Goal: Information Seeking & Learning: Learn about a topic

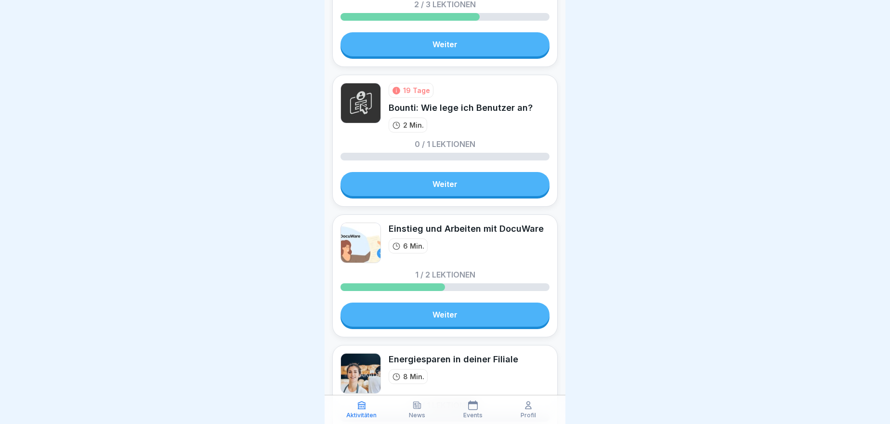
scroll to position [394, 0]
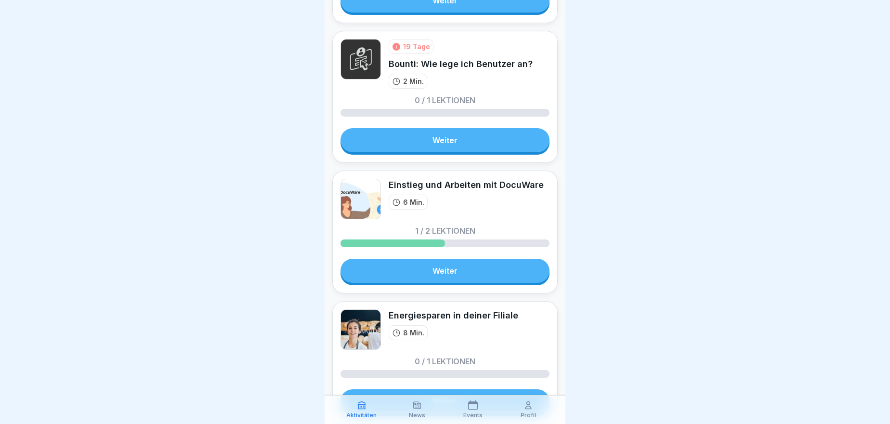
click at [436, 261] on link "Weiter" at bounding box center [445, 271] width 209 height 24
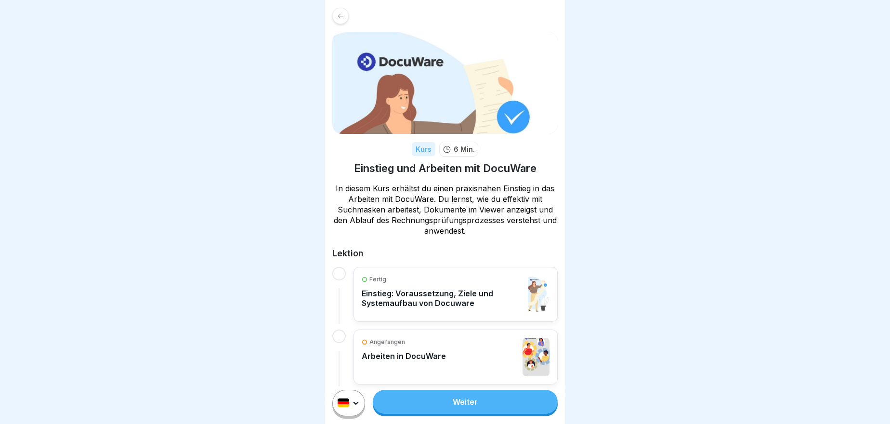
click at [452, 410] on link "Weiter" at bounding box center [465, 402] width 185 height 24
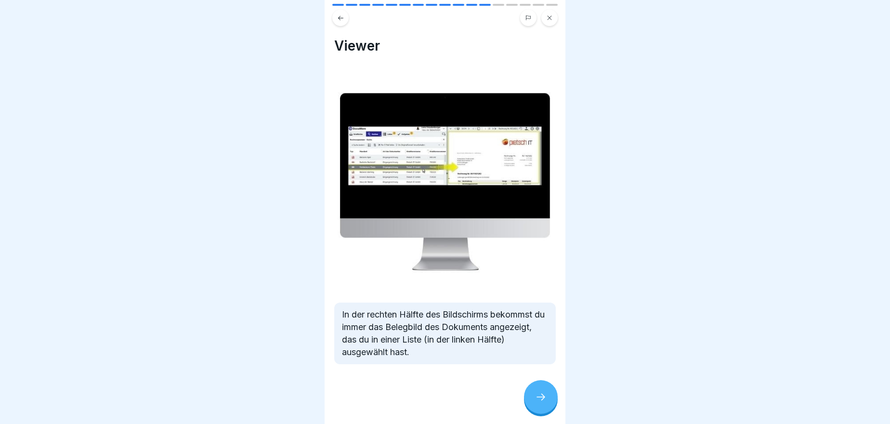
click at [531, 399] on div at bounding box center [541, 397] width 34 height 34
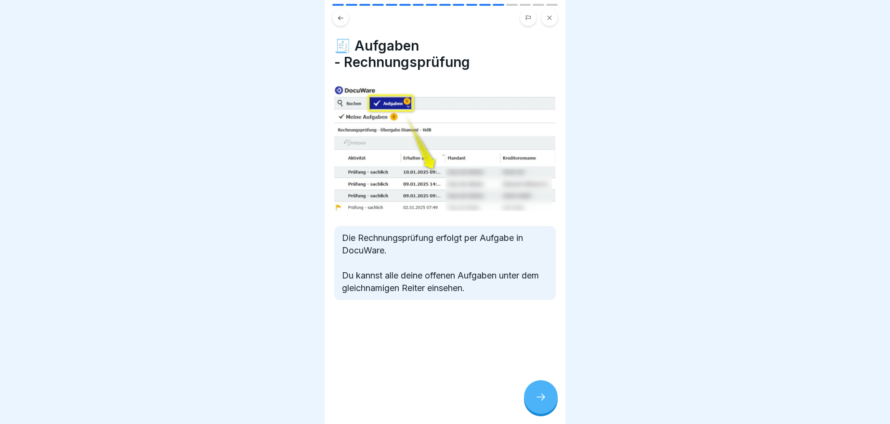
click at [539, 412] on div at bounding box center [541, 397] width 34 height 34
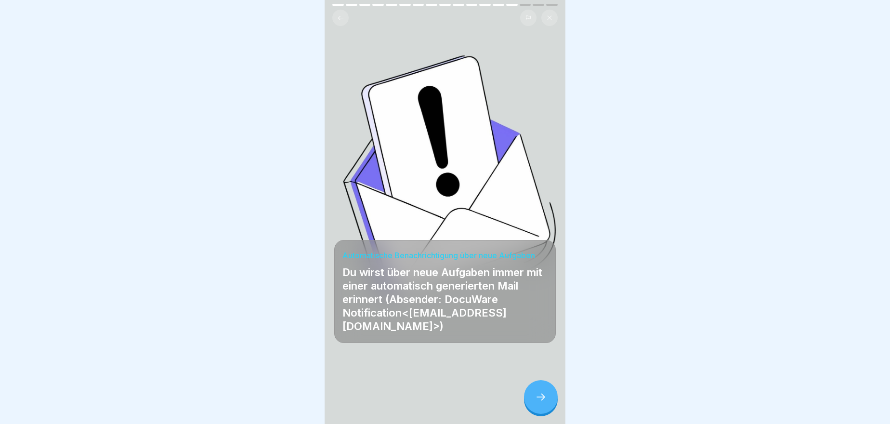
click at [539, 412] on div at bounding box center [541, 397] width 34 height 34
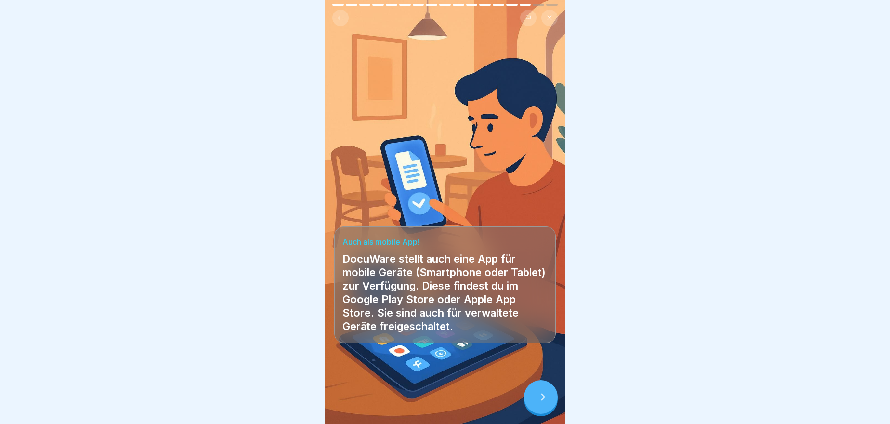
click at [536, 401] on icon at bounding box center [541, 397] width 12 height 12
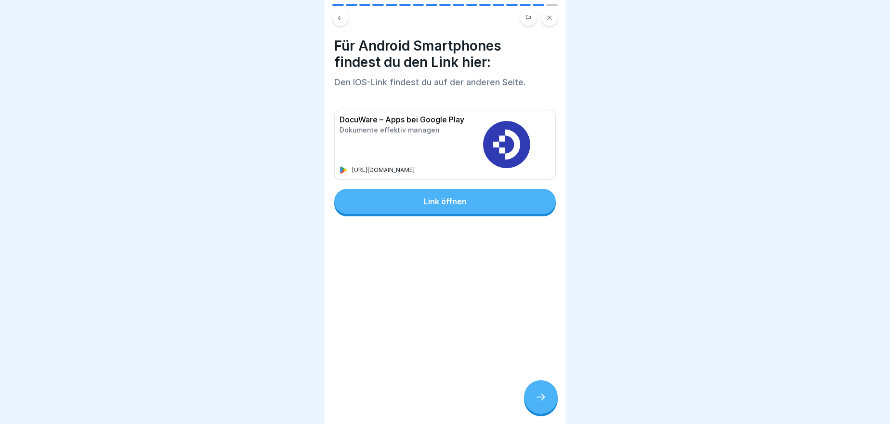
click at [536, 401] on icon at bounding box center [541, 397] width 12 height 12
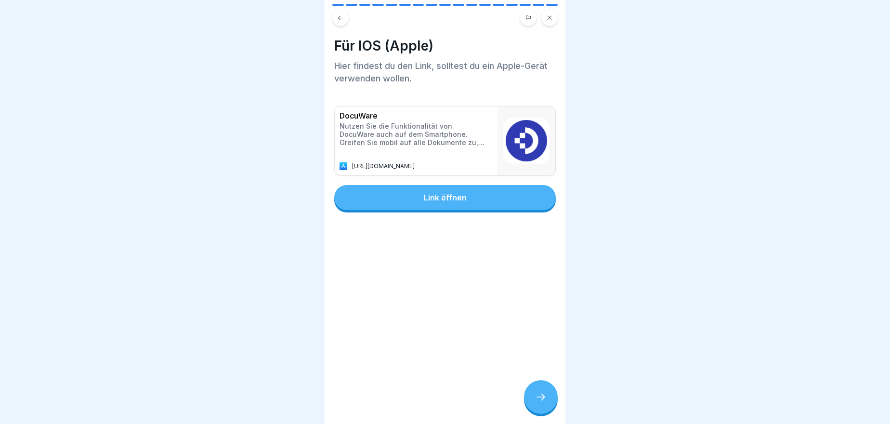
click at [536, 401] on icon at bounding box center [541, 397] width 12 height 12
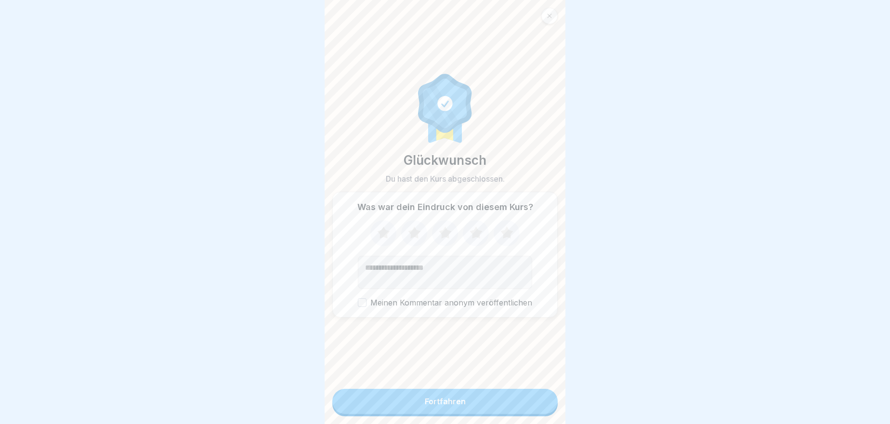
click at [545, 13] on div at bounding box center [549, 16] width 16 height 16
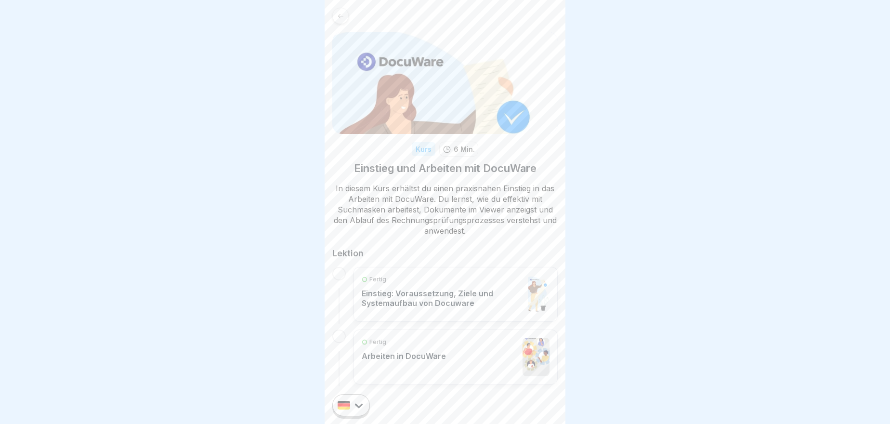
click at [419, 296] on p "Einstieg: Voraussetzung, Ziele und Systemaufbau von Docuware" at bounding box center [442, 298] width 161 height 19
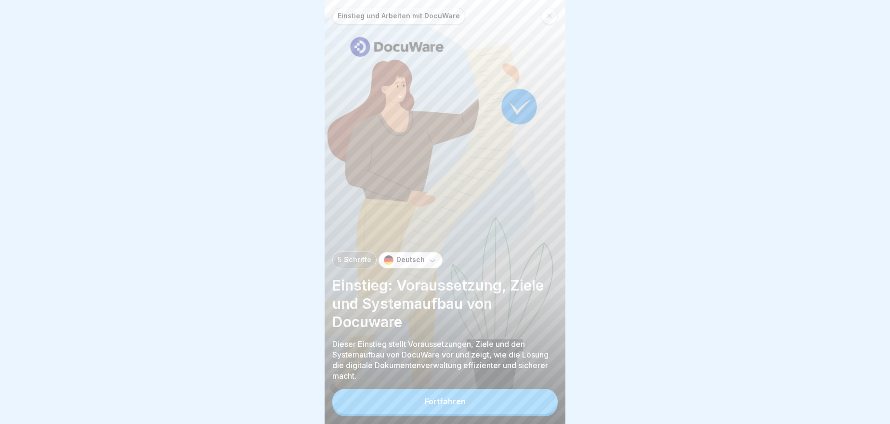
click at [430, 406] on div "Fortfahren" at bounding box center [445, 401] width 41 height 9
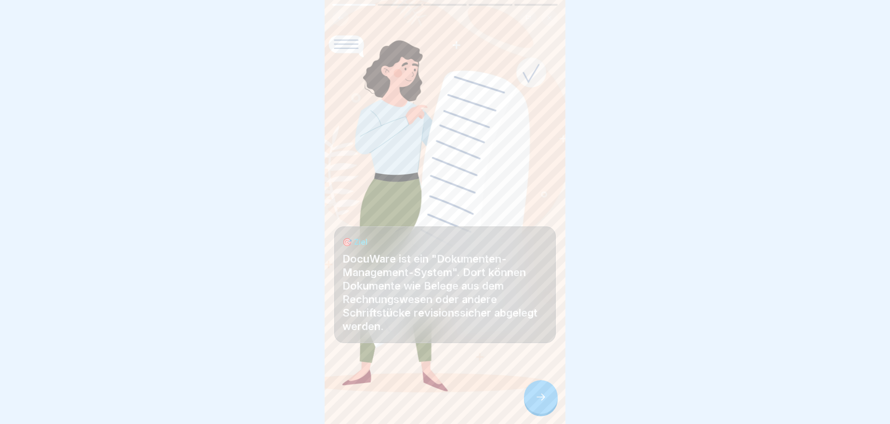
click at [538, 394] on div at bounding box center [541, 397] width 34 height 34
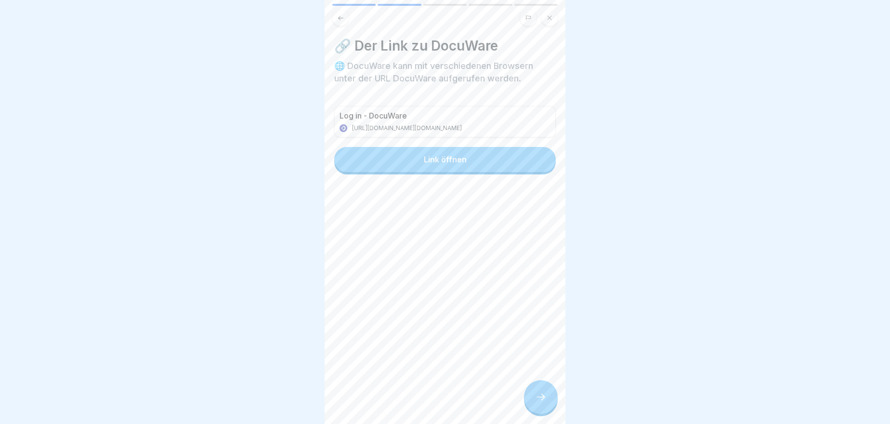
click at [514, 162] on button "Link öffnen" at bounding box center [445, 159] width 222 height 25
click at [541, 411] on div at bounding box center [541, 397] width 34 height 34
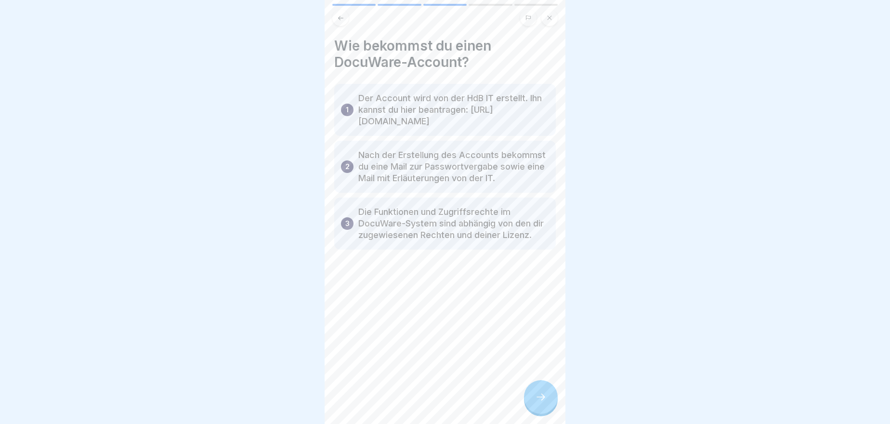
click at [541, 411] on div at bounding box center [541, 397] width 34 height 34
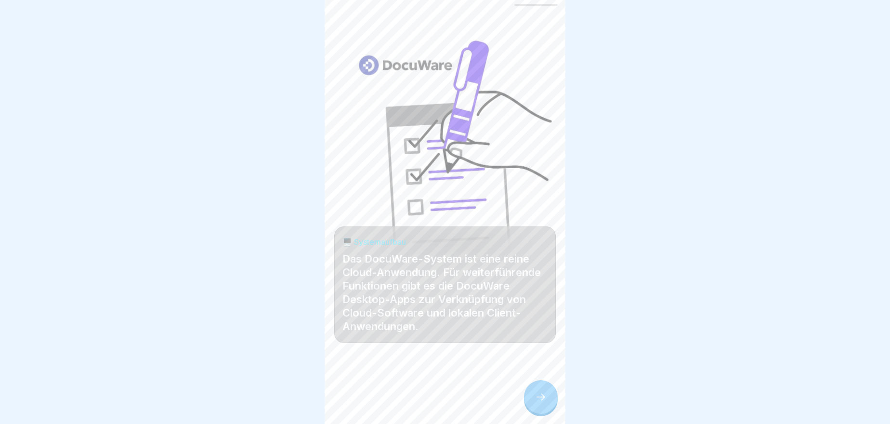
click at [541, 411] on div at bounding box center [541, 397] width 34 height 34
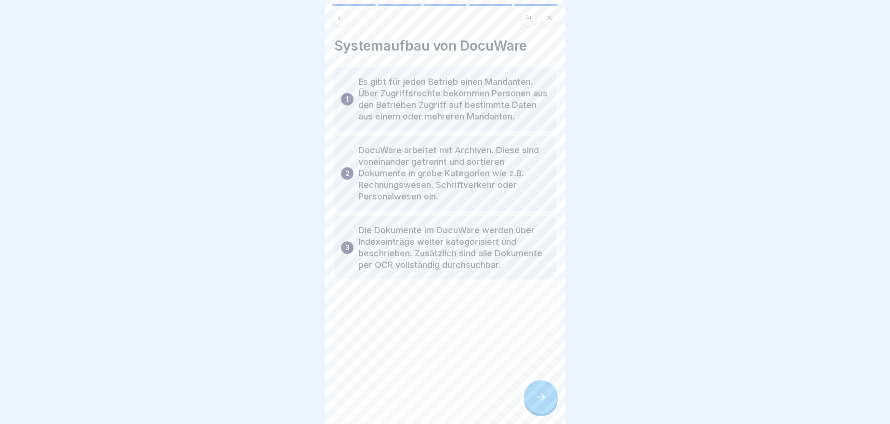
click at [541, 411] on div at bounding box center [541, 397] width 34 height 34
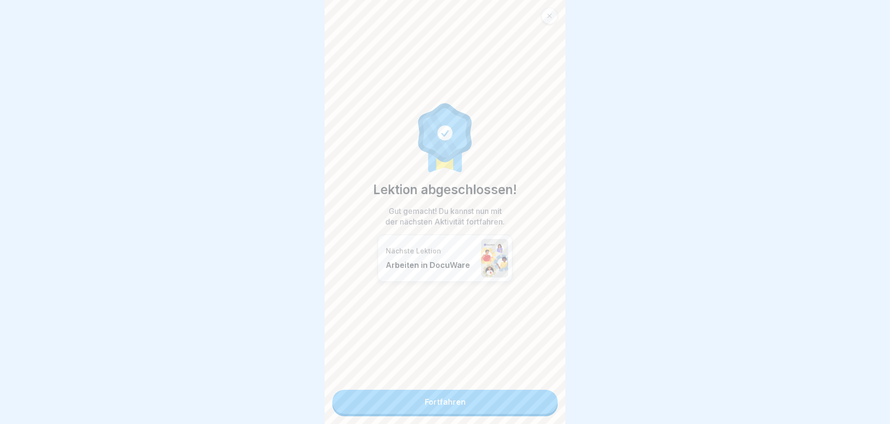
click at [552, 14] on icon at bounding box center [550, 16] width 6 height 6
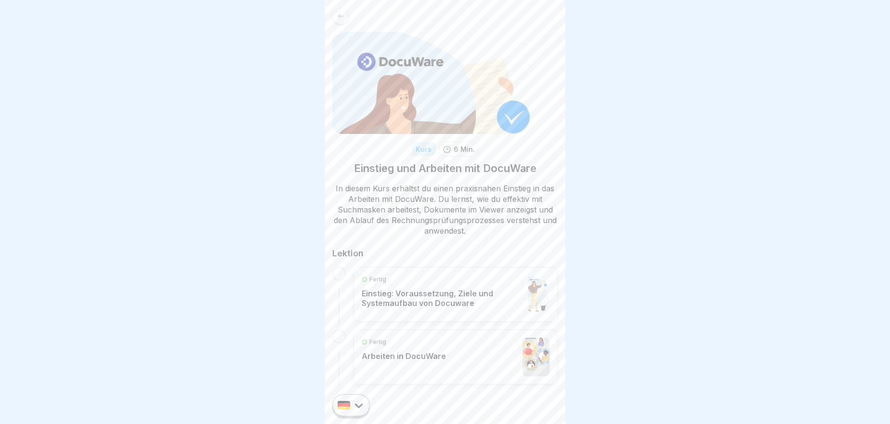
click at [358, 409] on html "Kurs 6 Min. Einstieg und Arbeiten mit DocuWare In diesem Kurs erhältst du einen…" at bounding box center [445, 212] width 890 height 424
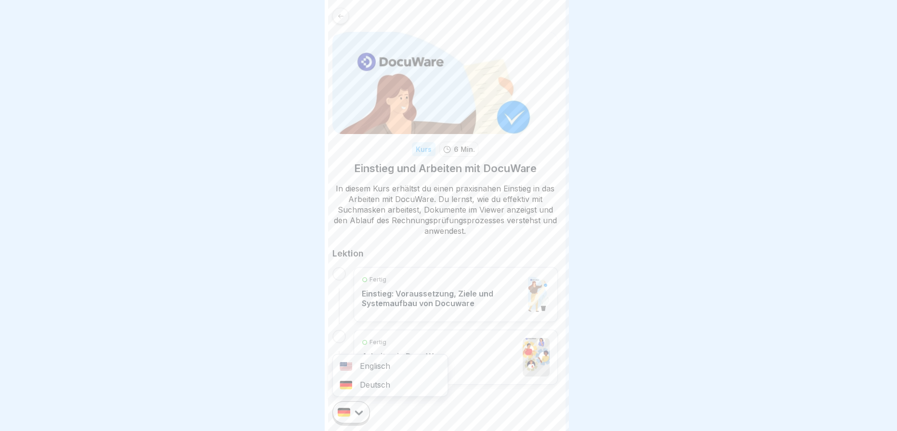
click at [371, 363] on div "Englisch" at bounding box center [390, 365] width 115 height 19
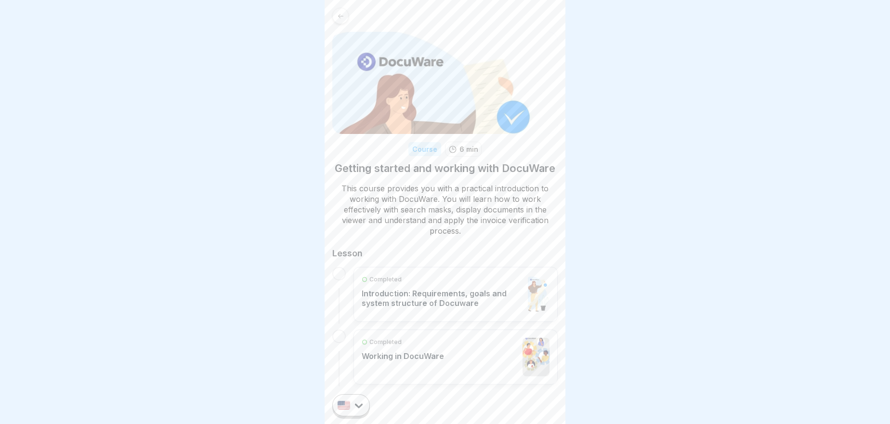
click at [465, 308] on p "Introduction: Requirements, goals and system structure of Docuware" at bounding box center [442, 298] width 161 height 19
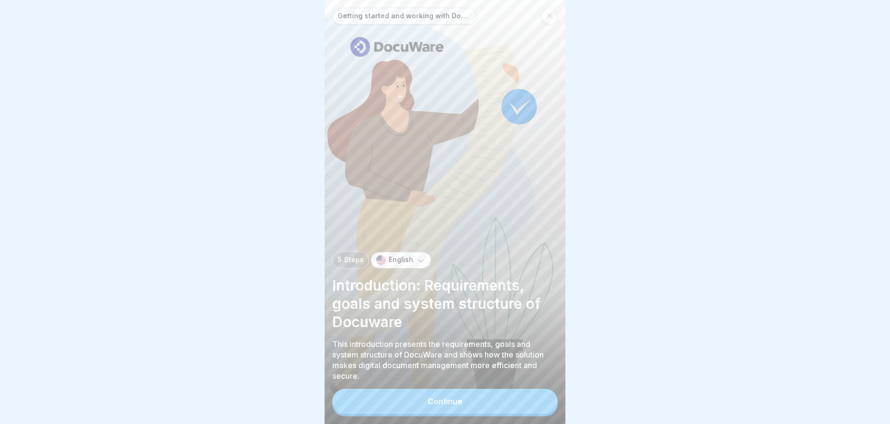
click at [466, 408] on button "Continue" at bounding box center [444, 401] width 225 height 25
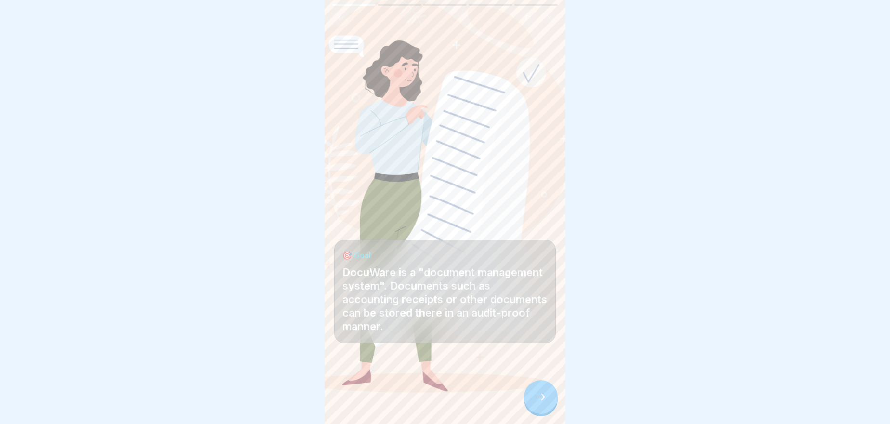
click at [530, 396] on div at bounding box center [541, 397] width 34 height 34
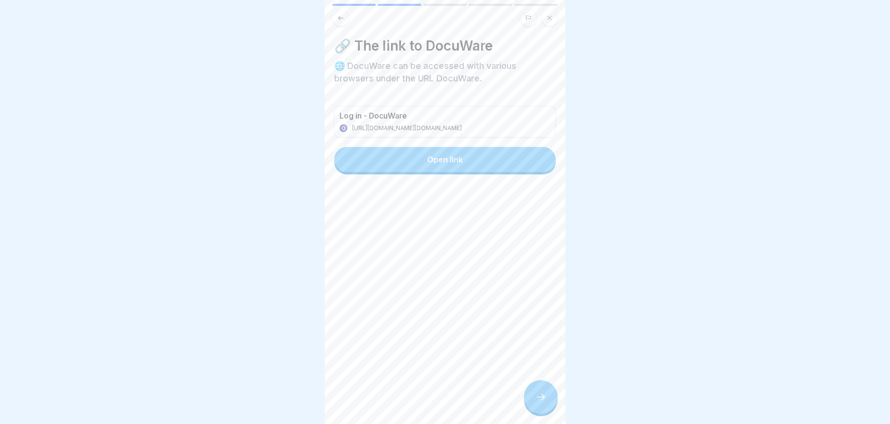
click at [530, 396] on div at bounding box center [541, 397] width 34 height 34
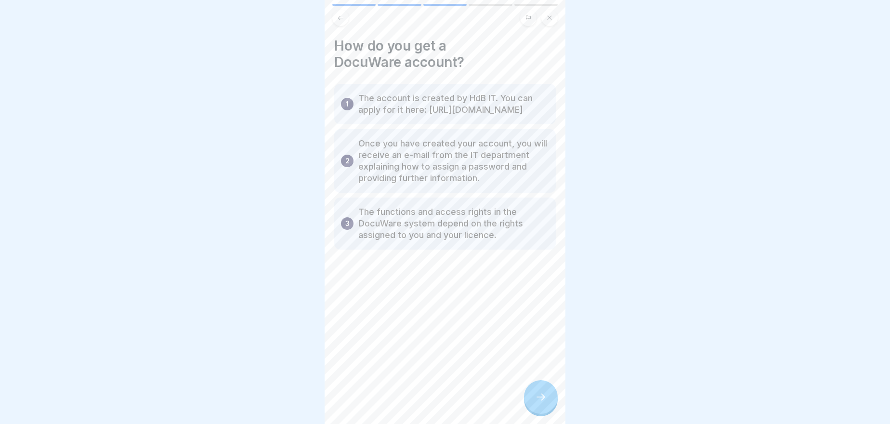
click at [530, 396] on div at bounding box center [541, 397] width 34 height 34
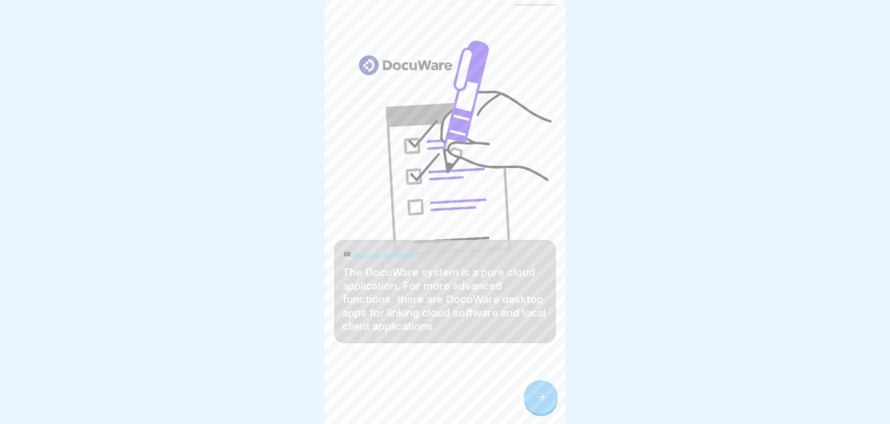
click at [532, 399] on div at bounding box center [541, 397] width 34 height 34
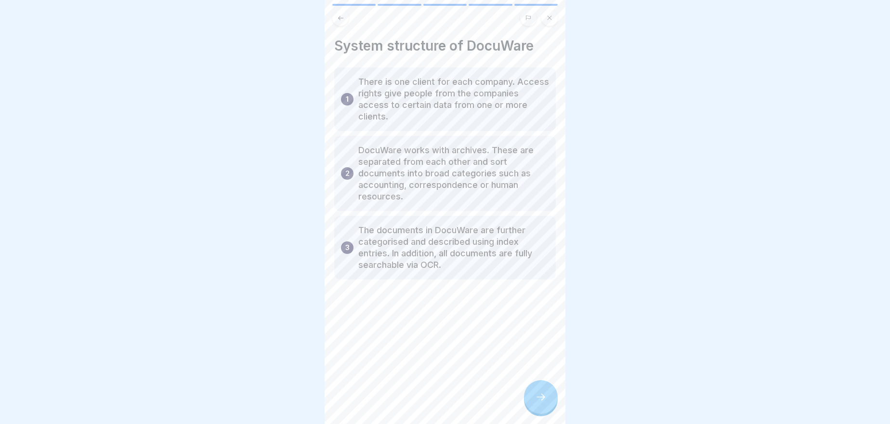
click at [532, 399] on div at bounding box center [541, 397] width 34 height 34
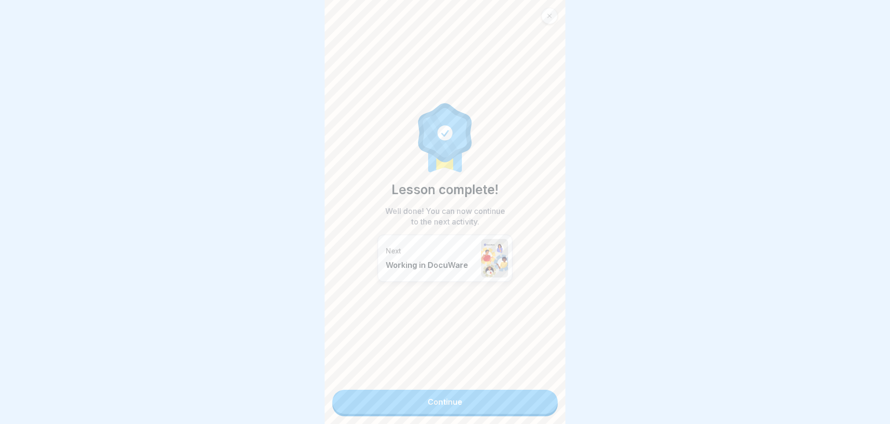
click at [532, 399] on link "Continue" at bounding box center [444, 402] width 225 height 24
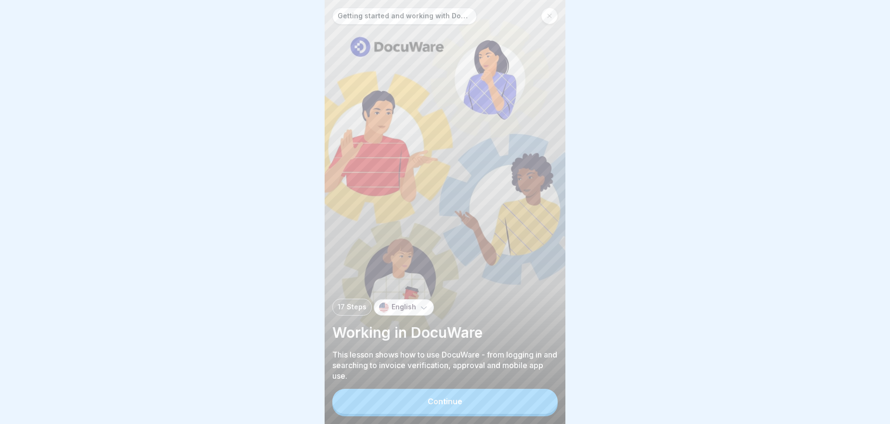
click at [532, 399] on button "Continue" at bounding box center [444, 401] width 225 height 25
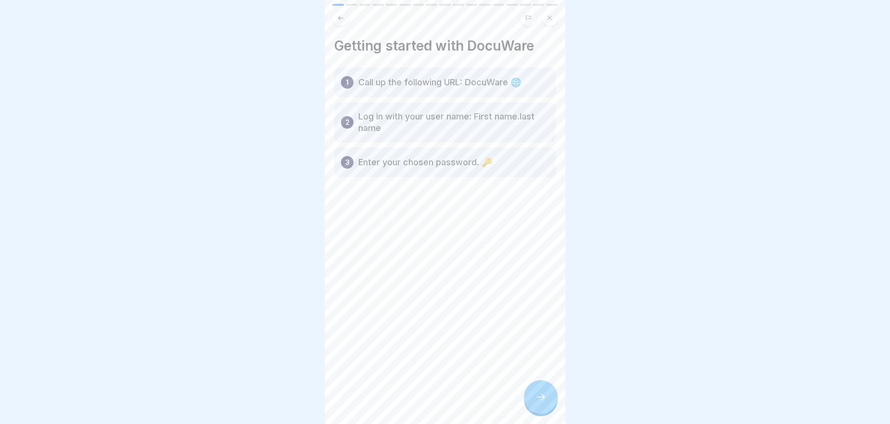
drag, startPoint x: 554, startPoint y: 410, endPoint x: 553, endPoint y: 416, distance: 5.4
click at [553, 416] on div "Getting started and working with DocuWare 17 Steps English Working in DocuWare …" at bounding box center [445, 212] width 241 height 424
click at [553, 420] on div "Getting started with DocuWare 1 Call up the following URL: DocuWare 🌐 2 Log in …" at bounding box center [445, 212] width 241 height 424
click at [549, 410] on div at bounding box center [541, 397] width 34 height 34
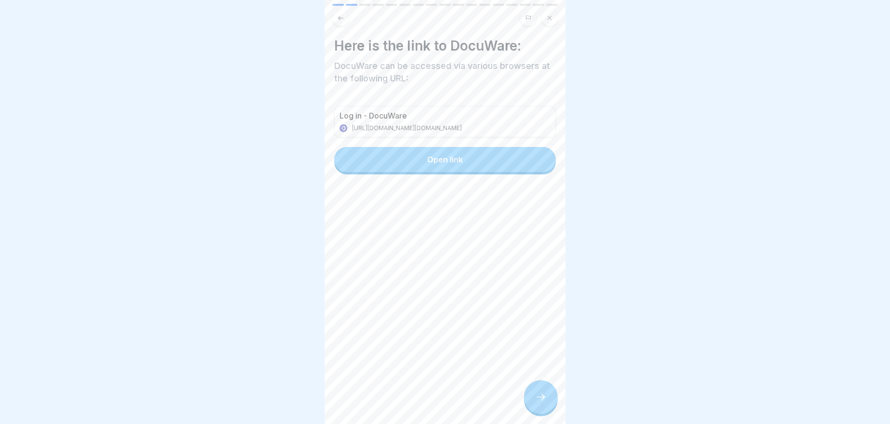
click at [549, 411] on div at bounding box center [541, 397] width 34 height 34
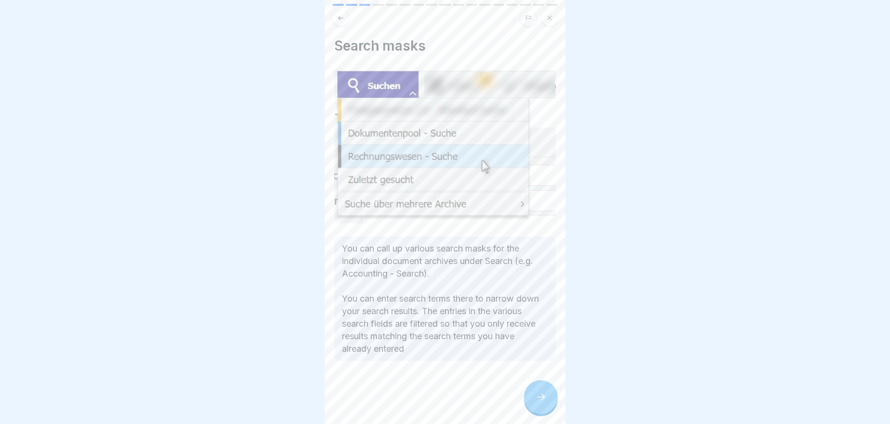
click at [549, 409] on div at bounding box center [541, 397] width 34 height 34
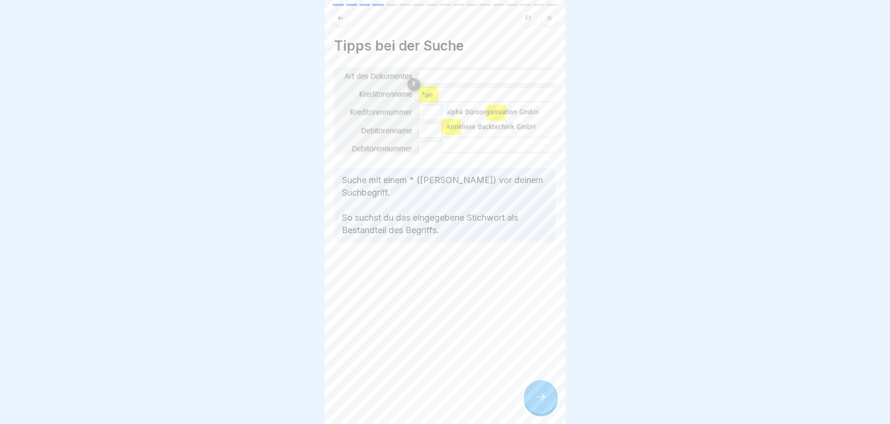
click at [549, 409] on div at bounding box center [541, 397] width 34 height 34
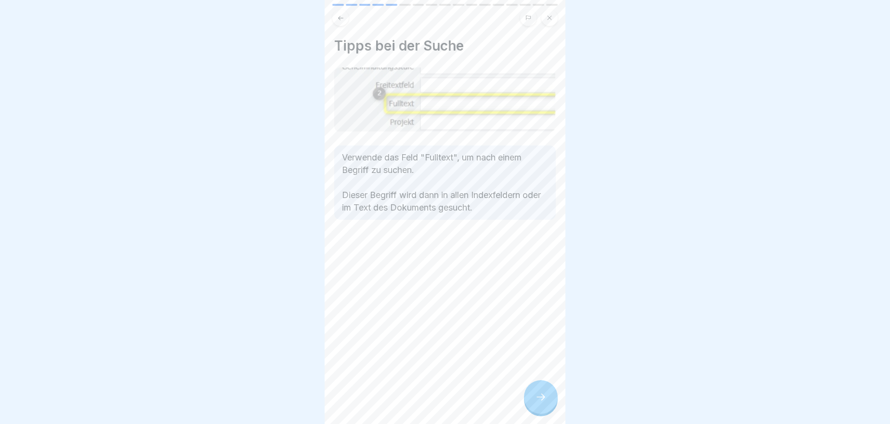
click at [343, 18] on icon at bounding box center [340, 17] width 7 height 7
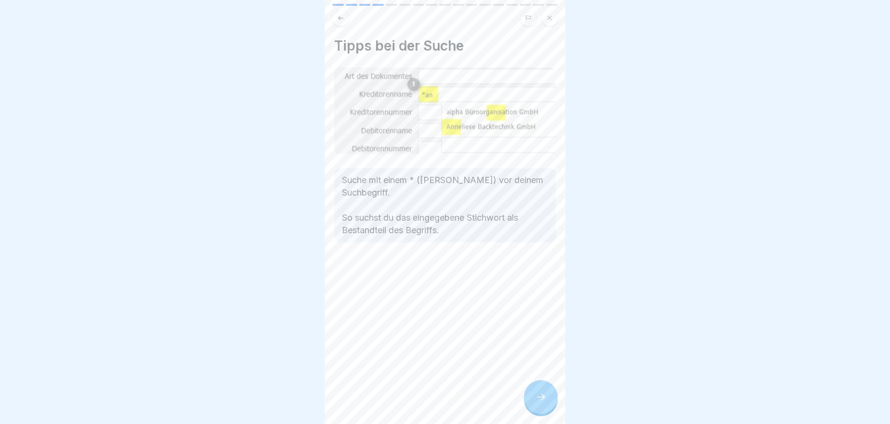
click at [343, 18] on icon at bounding box center [340, 17] width 7 height 7
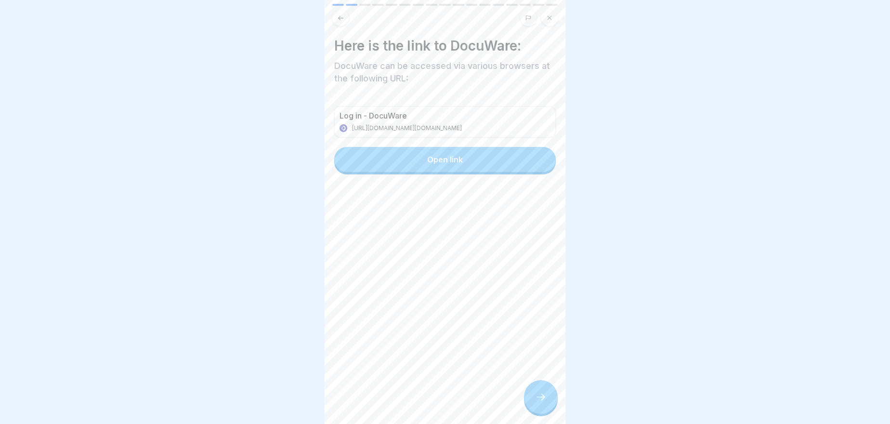
click at [343, 18] on icon at bounding box center [340, 17] width 7 height 7
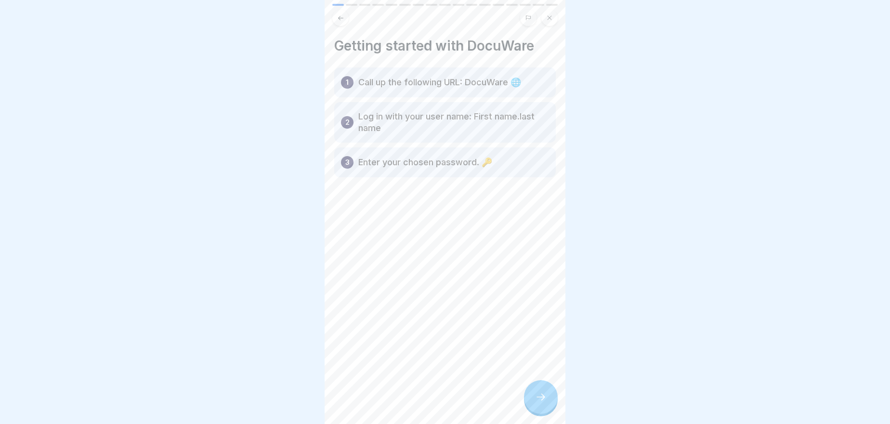
click at [343, 18] on icon at bounding box center [340, 17] width 7 height 7
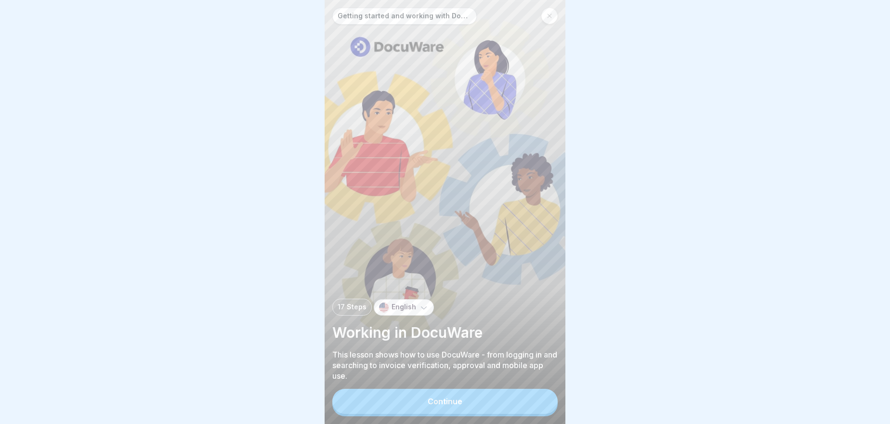
click at [357, 311] on p "17 Steps" at bounding box center [352, 307] width 29 height 8
click at [395, 311] on p "English" at bounding box center [404, 307] width 25 height 8
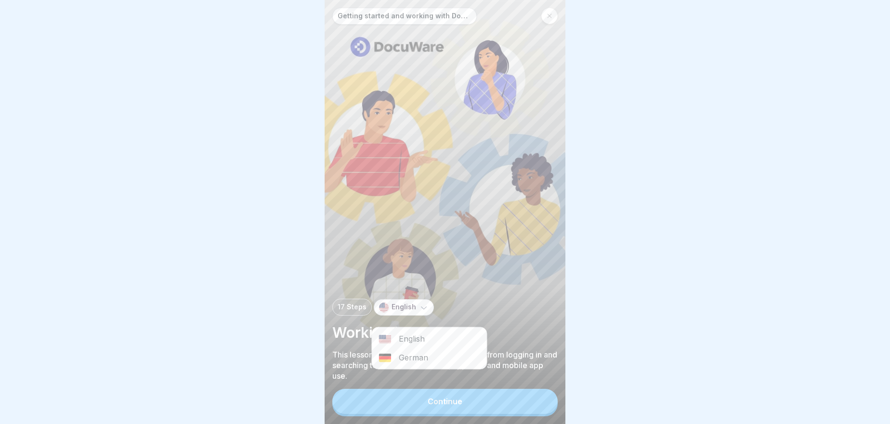
click at [394, 341] on div "English" at bounding box center [429, 338] width 115 height 19
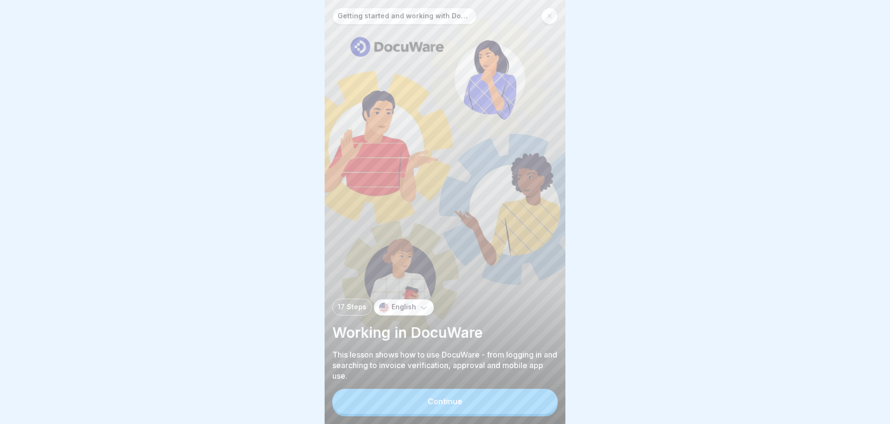
click at [395, 404] on button "Continue" at bounding box center [444, 401] width 225 height 25
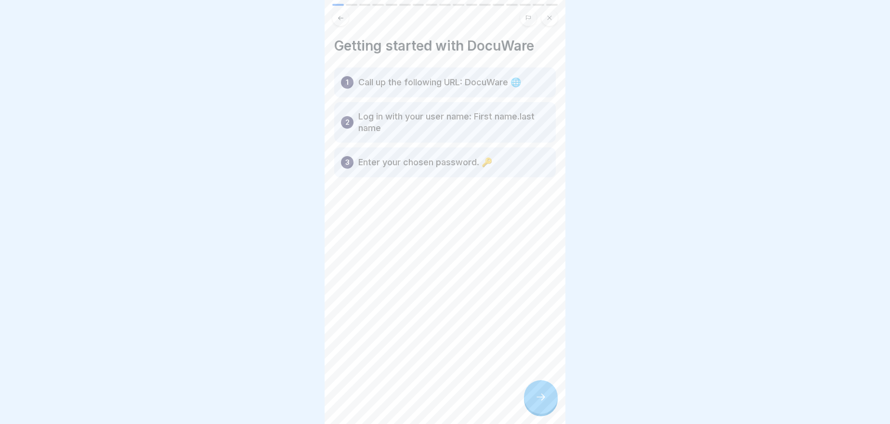
click at [505, 394] on div "Getting started with DocuWare 1 Call up the following URL: DocuWare 🌐 2 Log in …" at bounding box center [445, 212] width 241 height 424
click at [554, 397] on div at bounding box center [541, 397] width 34 height 34
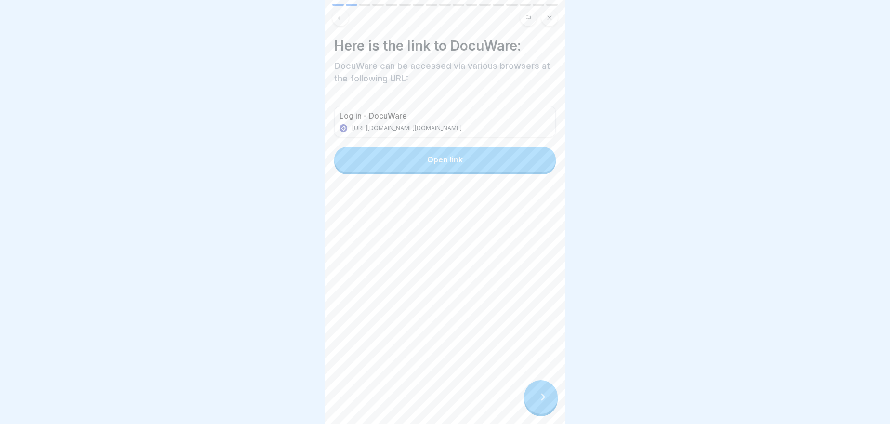
click at [549, 399] on div at bounding box center [541, 397] width 34 height 34
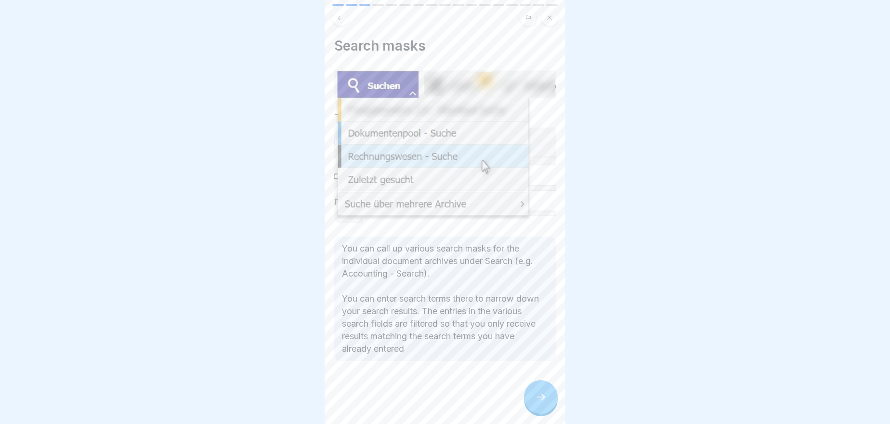
click at [549, 399] on div at bounding box center [541, 397] width 34 height 34
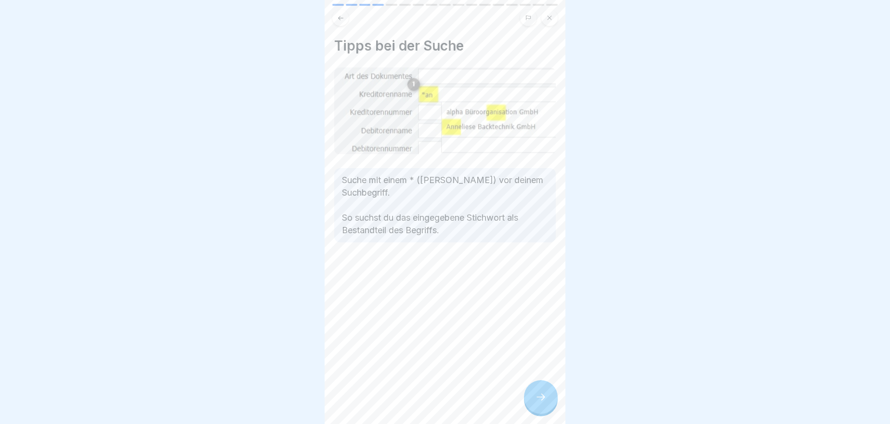
click at [549, 399] on div at bounding box center [541, 397] width 34 height 34
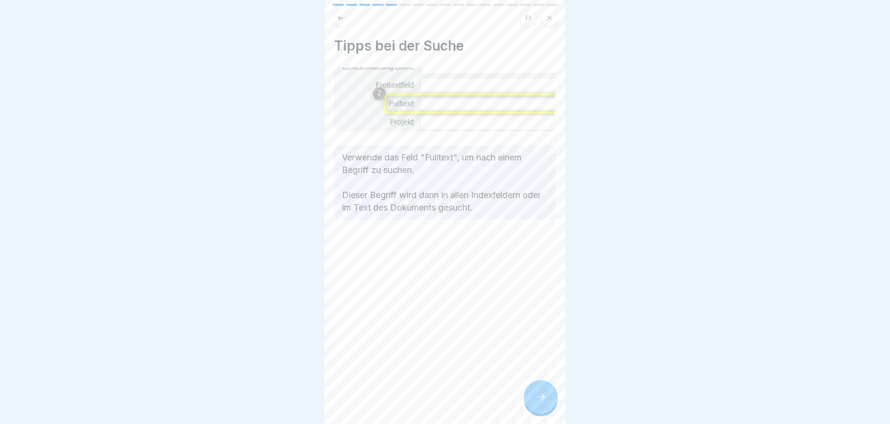
click at [549, 399] on div at bounding box center [541, 397] width 34 height 34
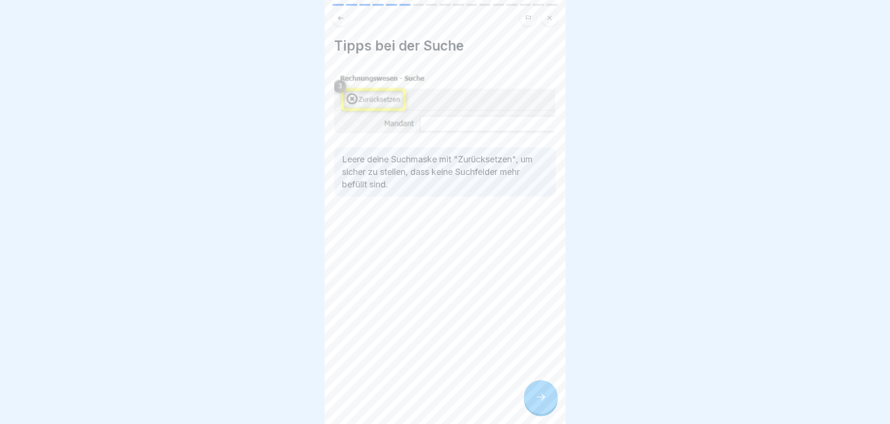
click at [549, 399] on div at bounding box center [541, 397] width 34 height 34
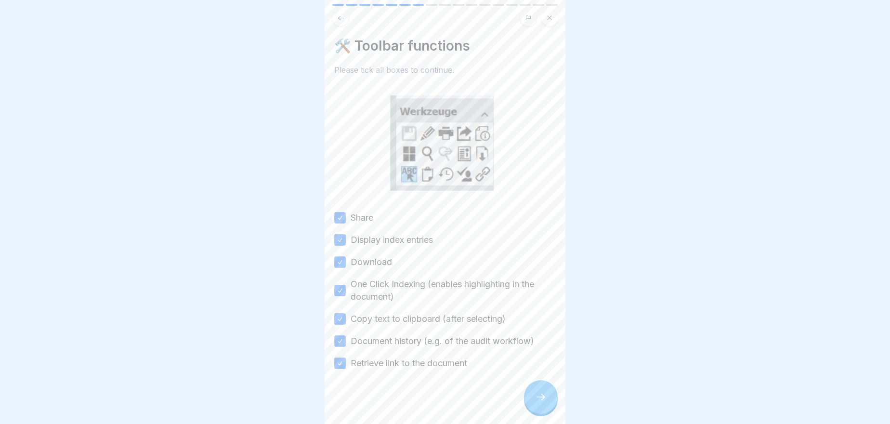
click at [549, 399] on div at bounding box center [541, 397] width 34 height 34
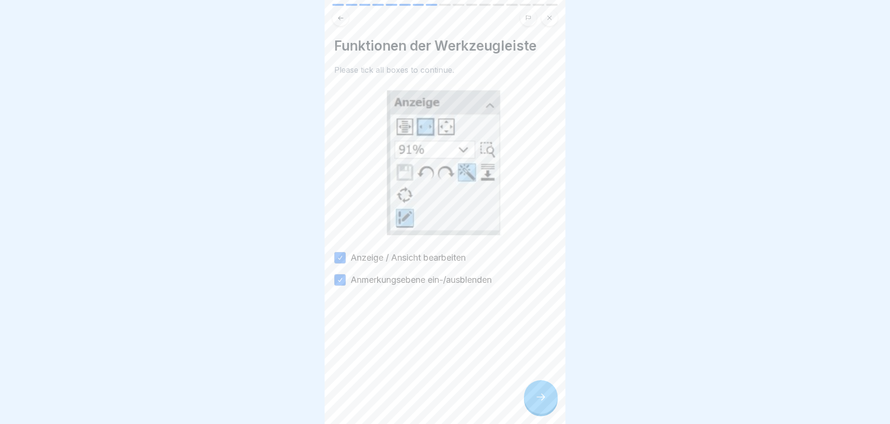
click at [549, 399] on div at bounding box center [541, 397] width 34 height 34
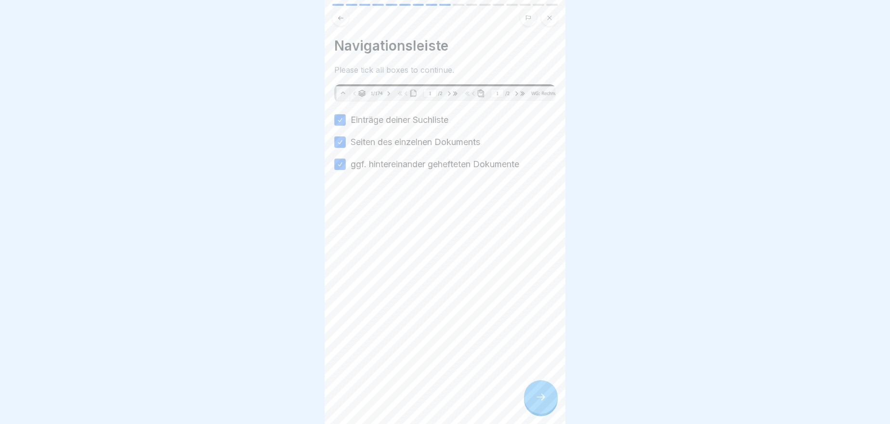
click at [549, 399] on div at bounding box center [541, 397] width 34 height 34
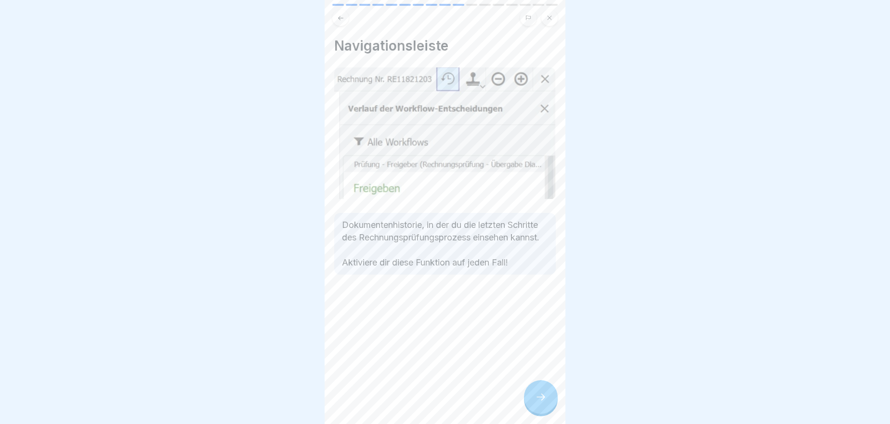
click at [549, 399] on div at bounding box center [541, 397] width 34 height 34
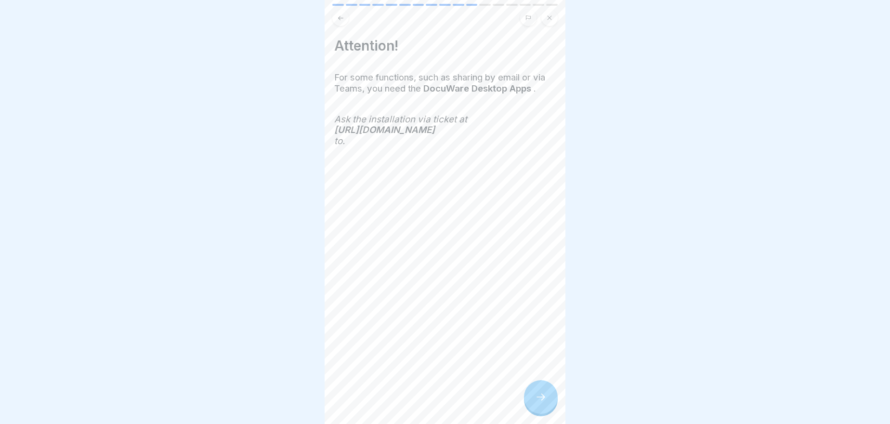
click at [549, 399] on div at bounding box center [541, 397] width 34 height 34
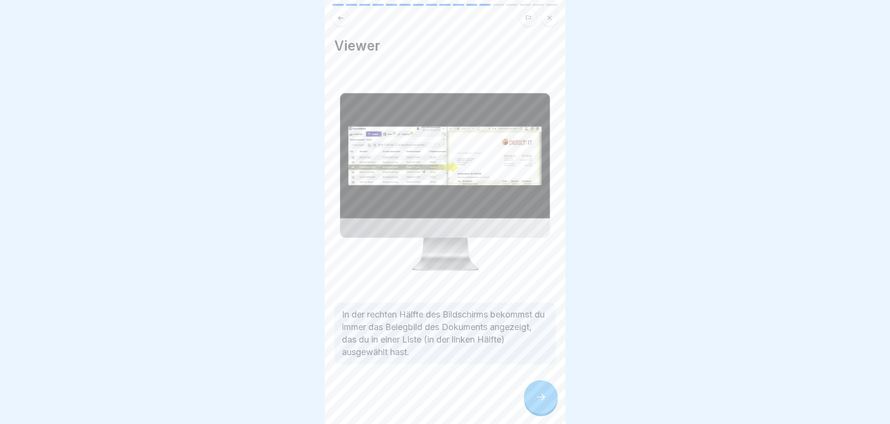
click at [549, 399] on div at bounding box center [541, 397] width 34 height 34
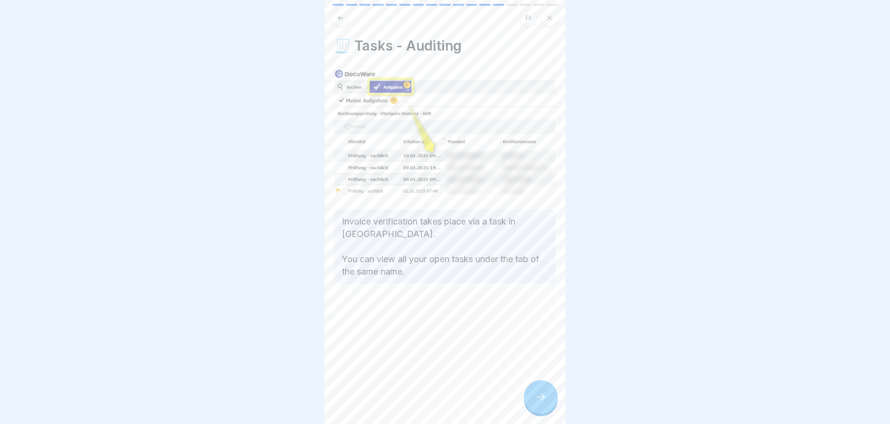
click at [549, 399] on div at bounding box center [541, 397] width 34 height 34
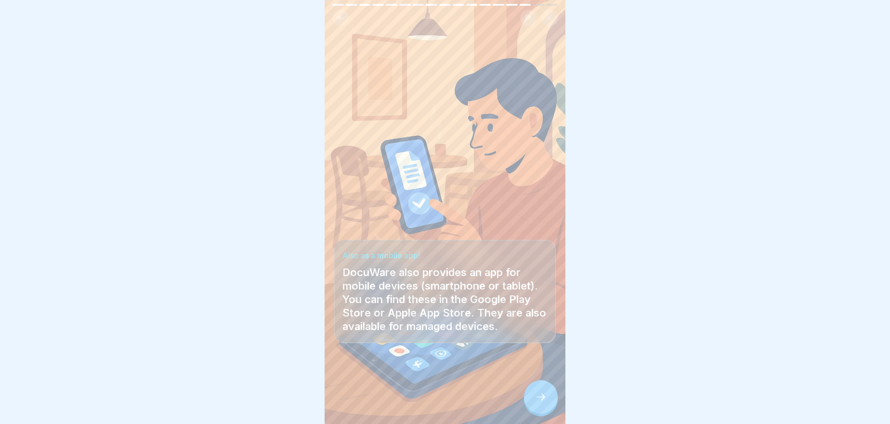
click at [549, 399] on div at bounding box center [541, 397] width 34 height 34
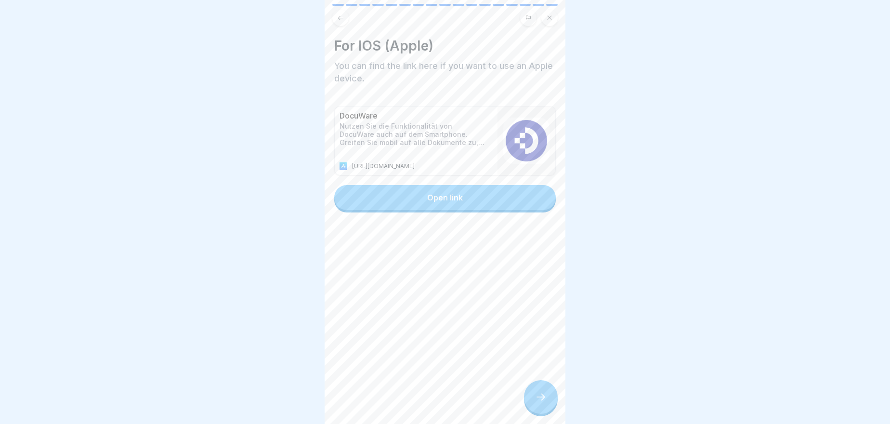
click at [549, 399] on div at bounding box center [541, 397] width 34 height 34
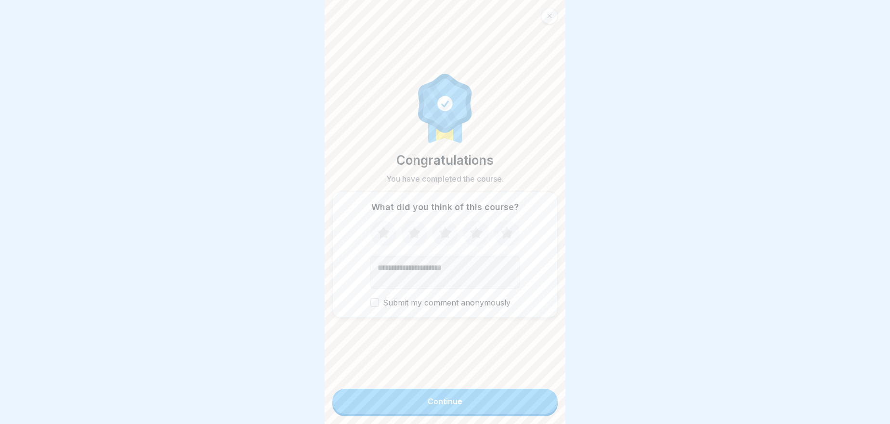
click at [549, 399] on button "Continue" at bounding box center [444, 401] width 225 height 25
click at [549, 399] on div "Continue" at bounding box center [444, 402] width 225 height 27
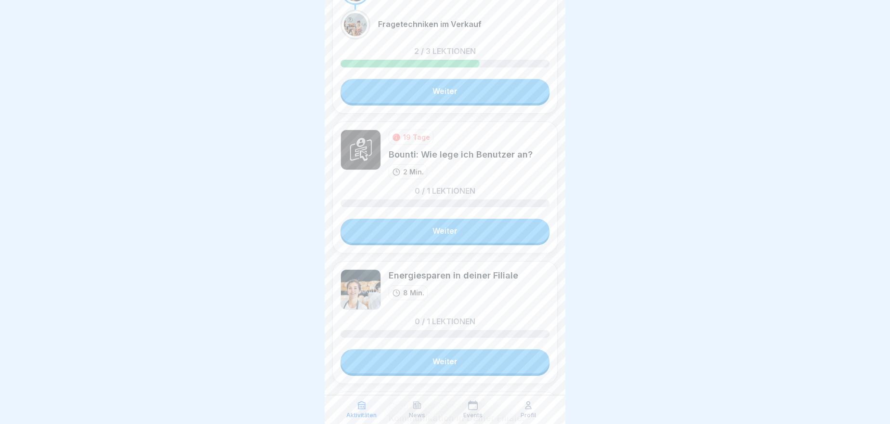
scroll to position [306, 0]
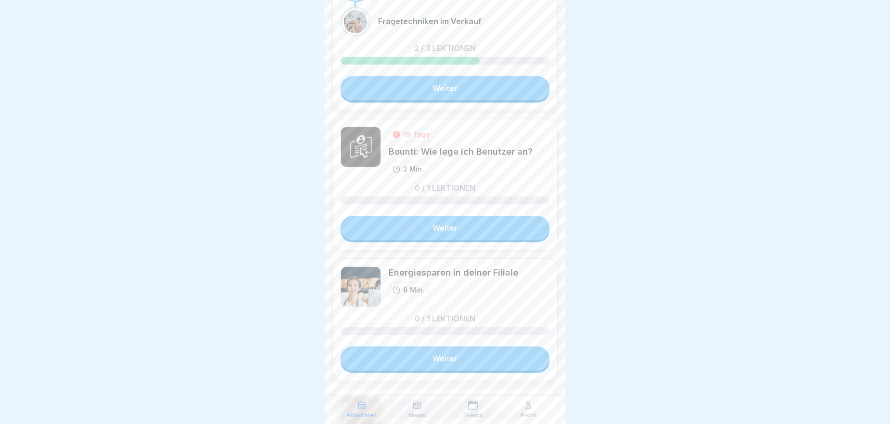
click at [522, 373] on div "Energiesparen in deiner Filiale 8 Min. 0 / 1 Lektionen Weiter" at bounding box center [444, 319] width 225 height 123
click at [516, 356] on link "Weiter" at bounding box center [445, 358] width 209 height 24
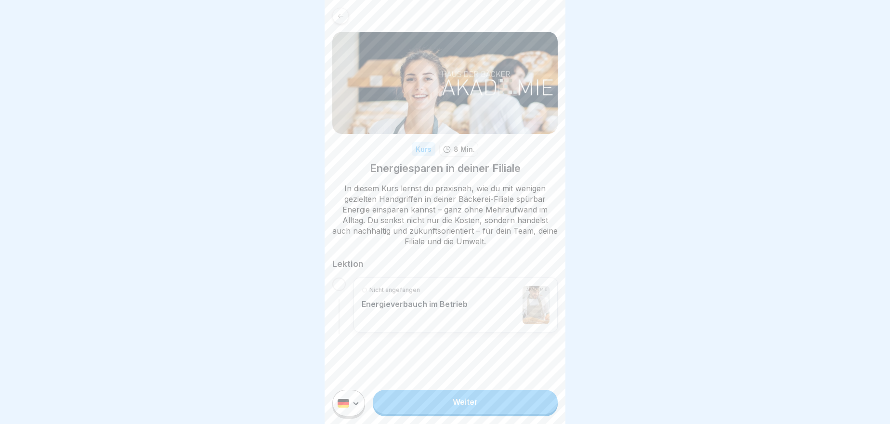
click at [439, 343] on div "Kurs 8 Min. Energiesparen in deiner Filiale In diesem Kurs lernst du praxisnah,…" at bounding box center [445, 212] width 241 height 424
click at [442, 326] on div "Nicht angefangen Energieverbauch im Betrieb" at bounding box center [456, 304] width 204 height 55
click at [476, 414] on link "Weiter" at bounding box center [465, 402] width 185 height 24
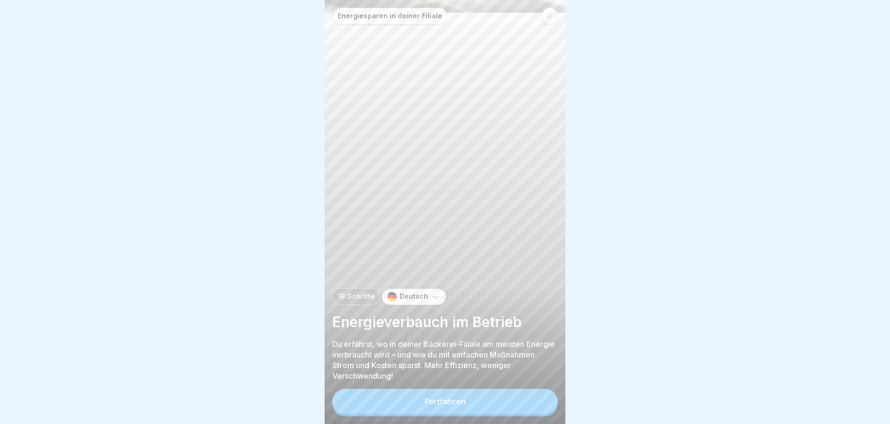
scroll to position [6, 0]
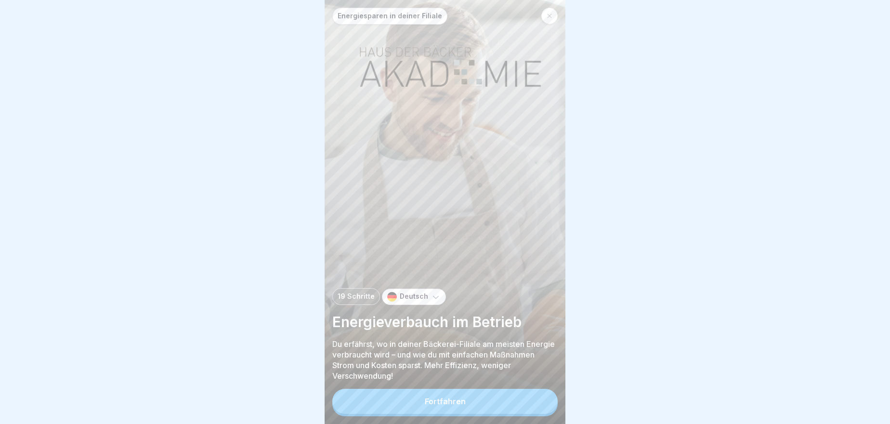
click at [473, 412] on button "Fortfahren" at bounding box center [444, 401] width 225 height 25
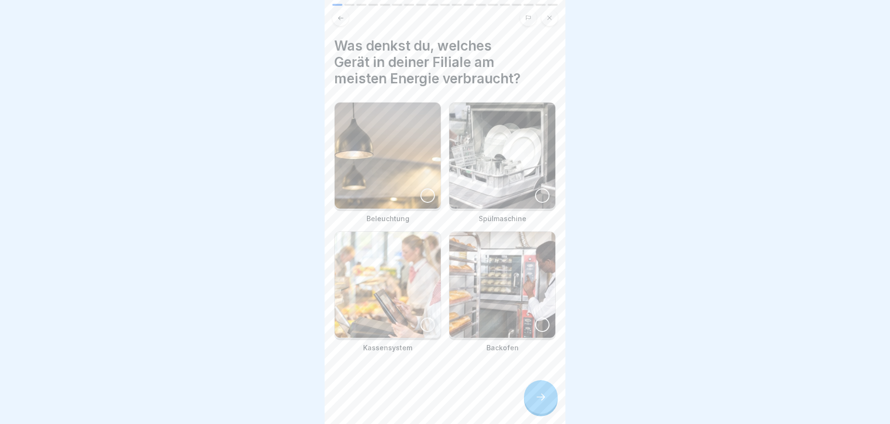
click at [468, 182] on img at bounding box center [502, 156] width 106 height 106
drag, startPoint x: 543, startPoint y: 390, endPoint x: 543, endPoint y: 397, distance: 7.2
click at [543, 397] on div at bounding box center [541, 397] width 34 height 34
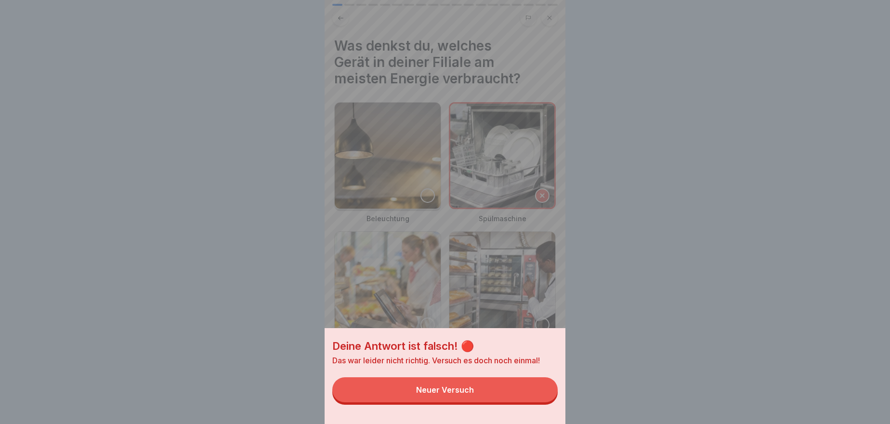
click at [530, 402] on button "Neuer Versuch" at bounding box center [444, 389] width 225 height 25
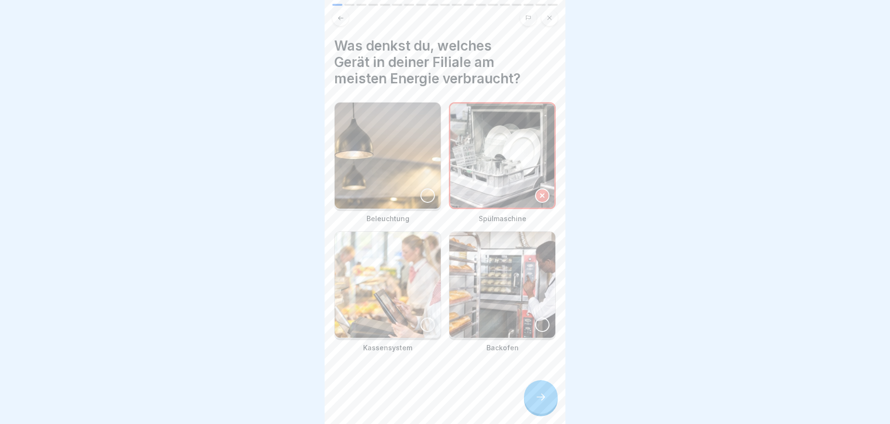
click at [488, 174] on img at bounding box center [502, 156] width 104 height 104
click at [510, 292] on img at bounding box center [502, 285] width 106 height 106
click at [530, 395] on div at bounding box center [541, 397] width 34 height 34
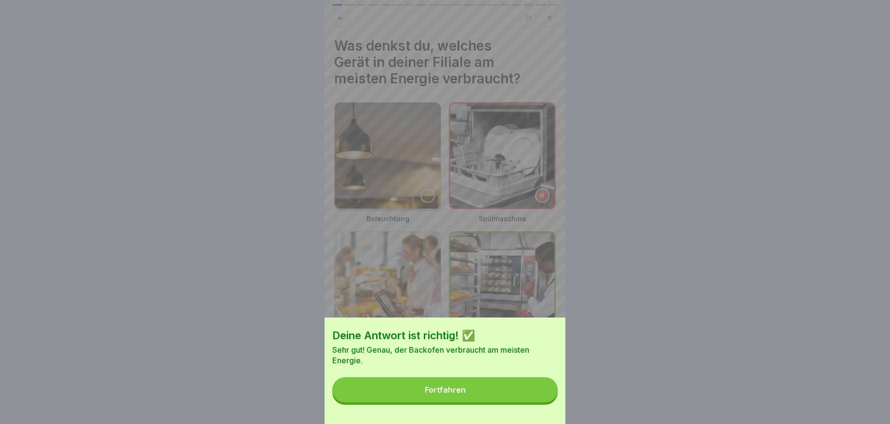
click at [530, 398] on button "Fortfahren" at bounding box center [444, 389] width 225 height 25
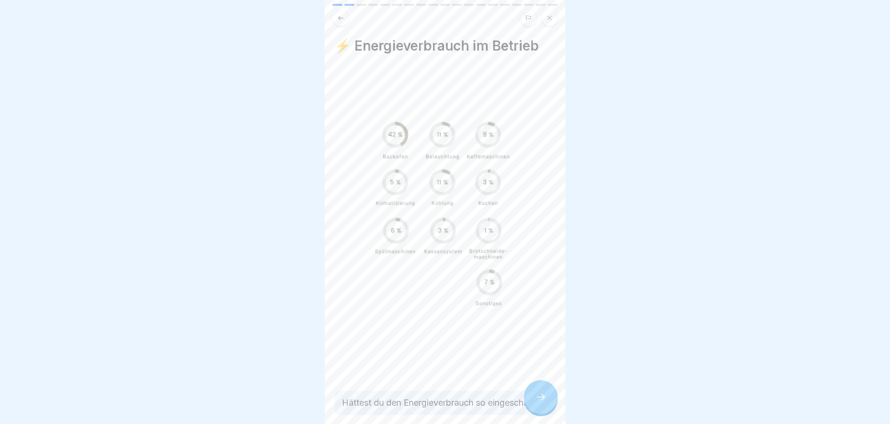
click at [530, 399] on div at bounding box center [541, 397] width 34 height 34
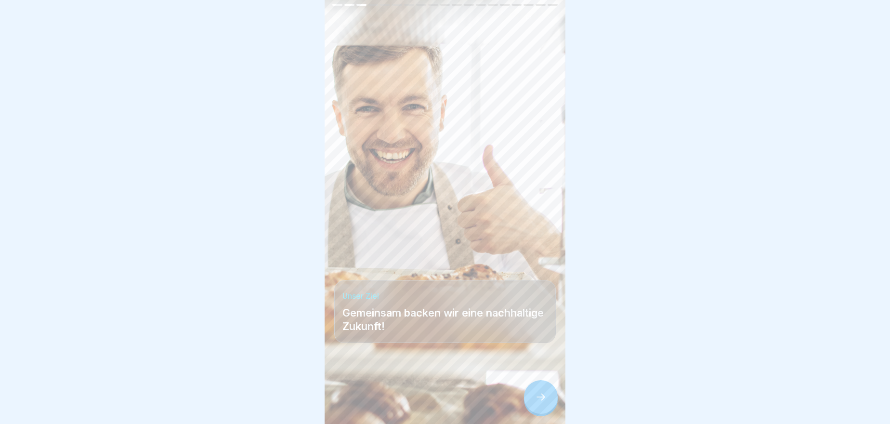
click at [530, 396] on div at bounding box center [541, 397] width 34 height 34
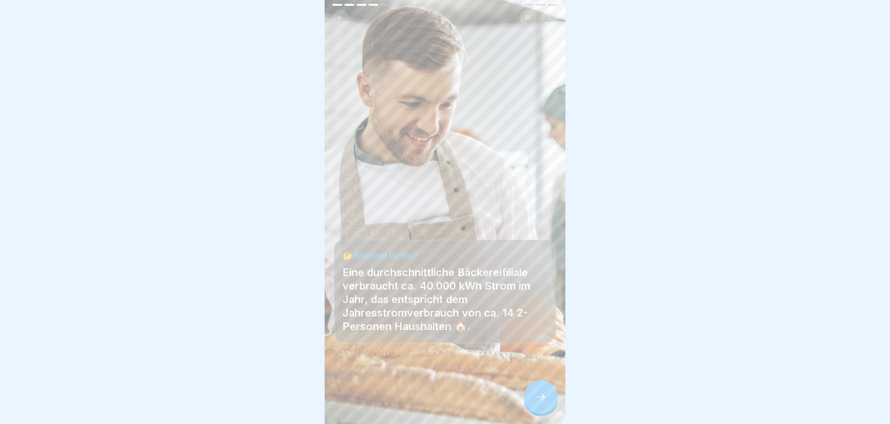
click at [538, 393] on icon at bounding box center [541, 397] width 12 height 12
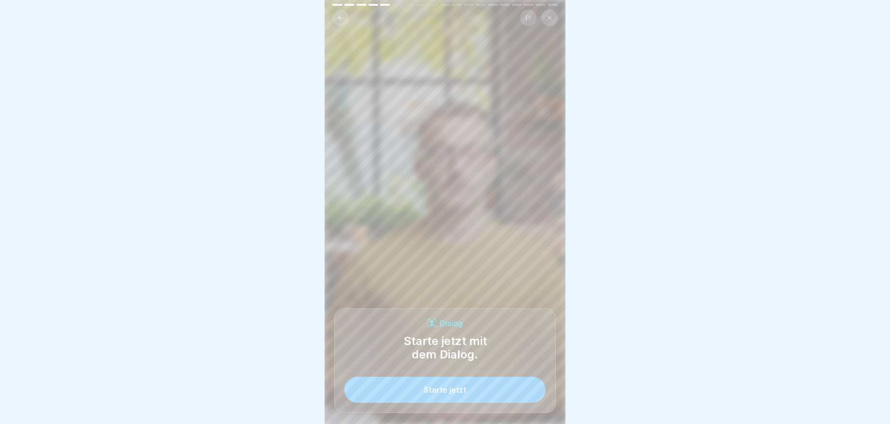
click at [527, 390] on button "Starte jetzt" at bounding box center [444, 390] width 201 height 26
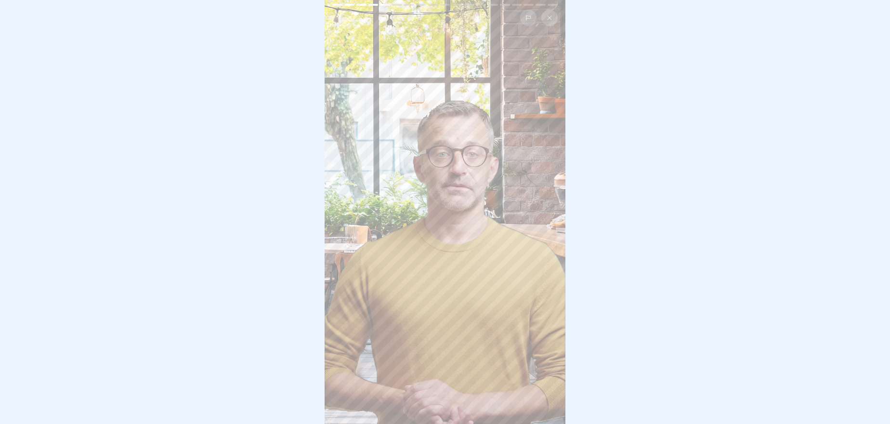
click at [501, 343] on video at bounding box center [445, 212] width 241 height 424
